Goal: Task Accomplishment & Management: Manage account settings

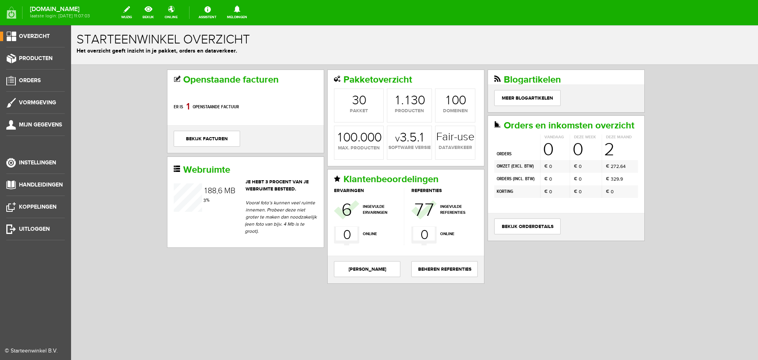
click at [35, 60] on span "Producten" at bounding box center [36, 58] width 34 height 7
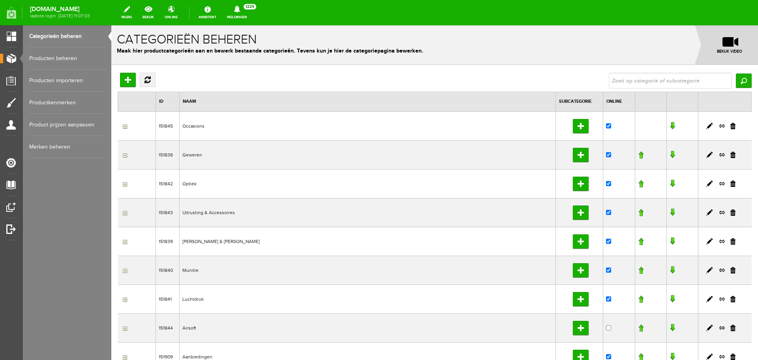
click at [61, 54] on link "Producten beheren" at bounding box center [67, 58] width 76 height 22
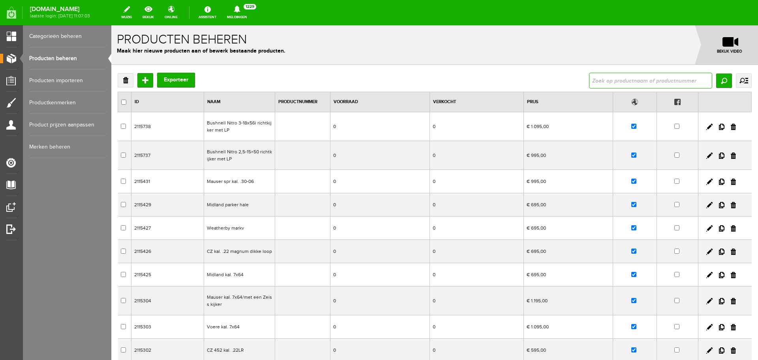
click at [591, 81] on input "text" at bounding box center [650, 81] width 123 height 16
type input "[PERSON_NAME]"
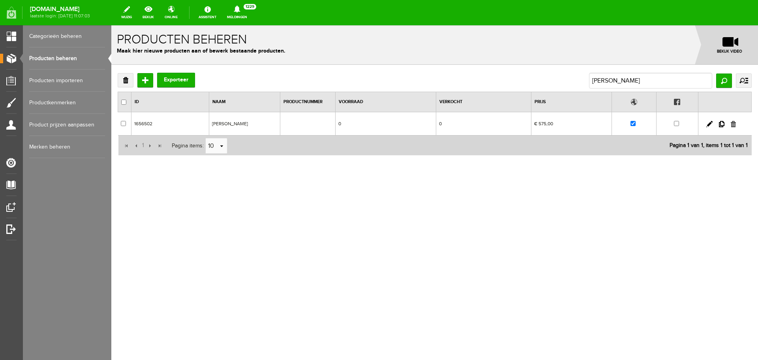
click at [732, 124] on link at bounding box center [733, 124] width 5 height 6
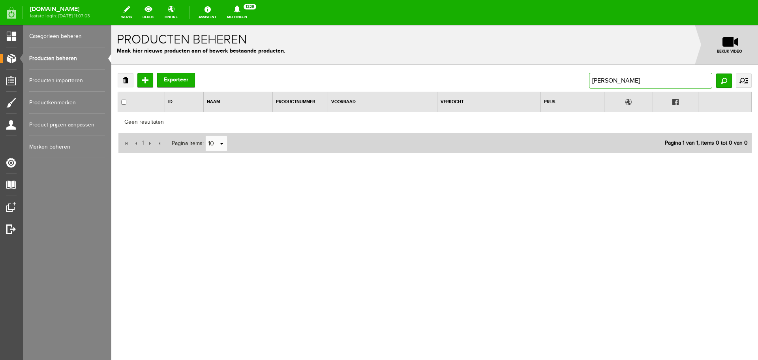
click at [653, 82] on input "[PERSON_NAME]" at bounding box center [650, 81] width 123 height 16
drag, startPoint x: 669, startPoint y: 82, endPoint x: 533, endPoint y: 77, distance: 135.9
click at [536, 83] on div "Verwijderen Toevoegen Exporteer Schilderij korhoen Zoeken uitgebreid zoeken Cat…" at bounding box center [435, 81] width 634 height 16
paste input "[PERSON_NAME] visarend"
type input "[PERSON_NAME] visarend"
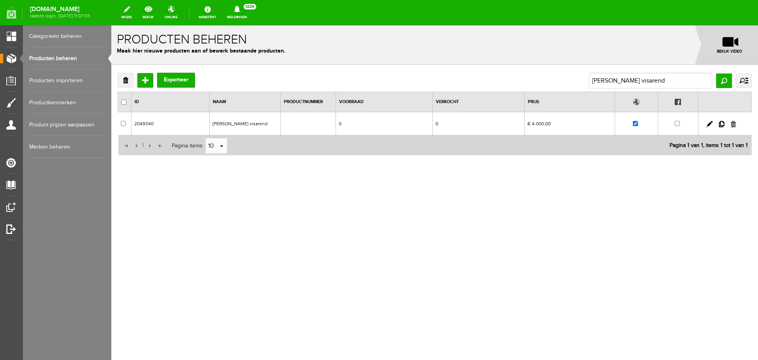
click at [732, 125] on link at bounding box center [733, 124] width 5 height 6
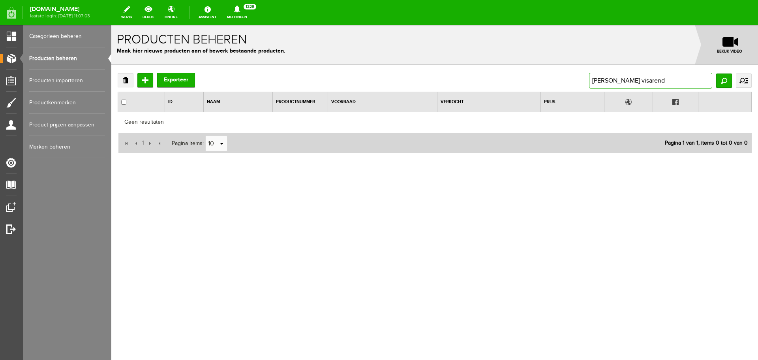
drag, startPoint x: 675, startPoint y: 81, endPoint x: 434, endPoint y: 75, distance: 241.3
click at [434, 75] on div "Verwijderen Toevoegen Exporteer [PERSON_NAME] visarend Zoeken uitgebreid zoeken…" at bounding box center [435, 81] width 634 height 16
paste input "Schilderij rhee/verkocht"
type input "Schilderij rhee/verkocht"
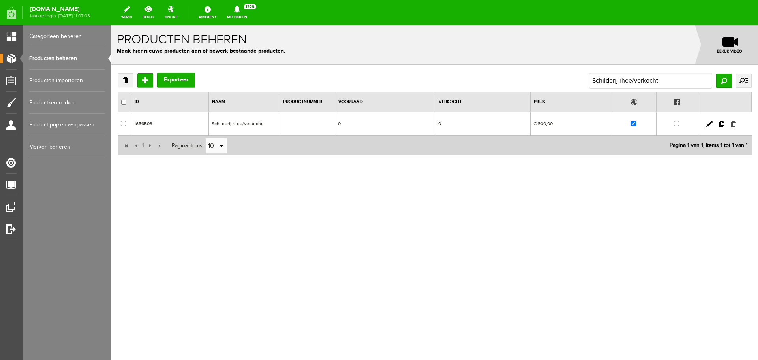
click at [734, 126] on link at bounding box center [733, 124] width 5 height 6
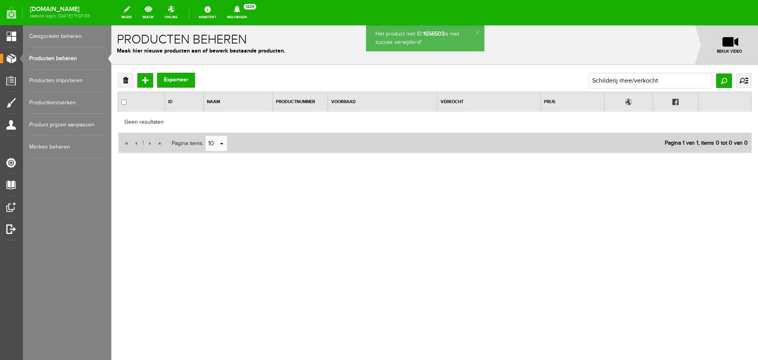
click at [63, 51] on link "Producten beheren" at bounding box center [67, 58] width 76 height 22
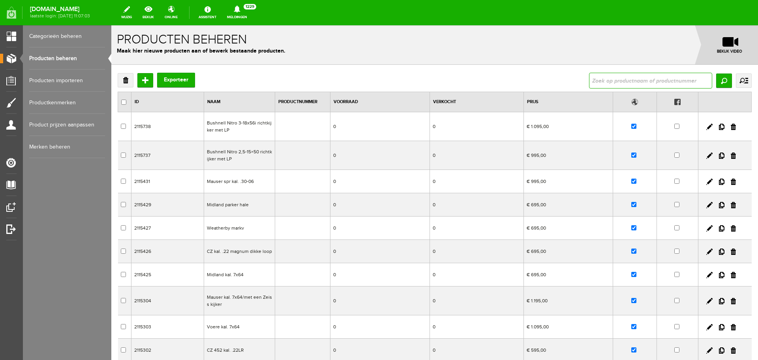
click at [604, 81] on input "text" at bounding box center [650, 81] width 123 height 16
type input "[PERSON_NAME]"
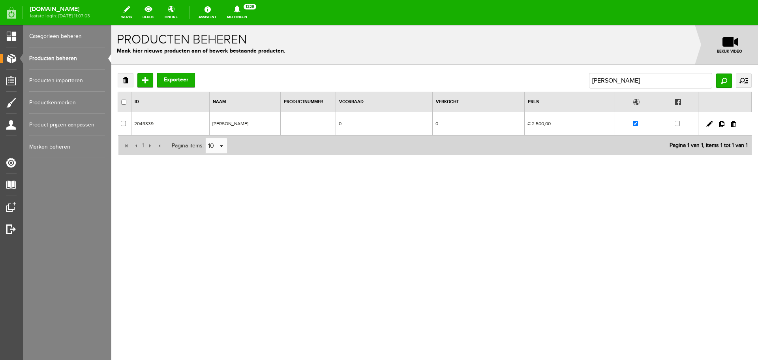
click at [732, 121] on link at bounding box center [733, 124] width 5 height 6
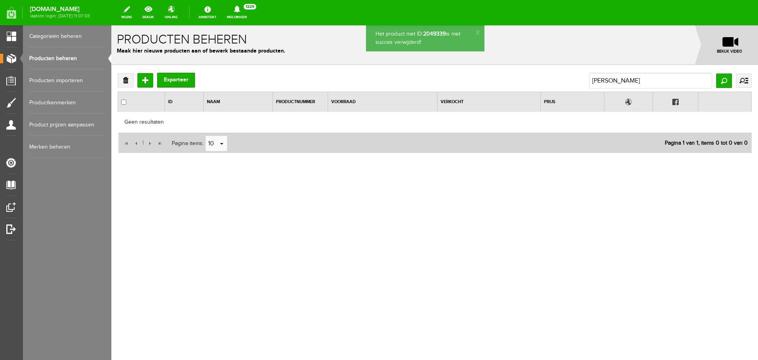
click at [58, 60] on link "Producten beheren" at bounding box center [67, 58] width 76 height 22
